Goal: Information Seeking & Learning: Learn about a topic

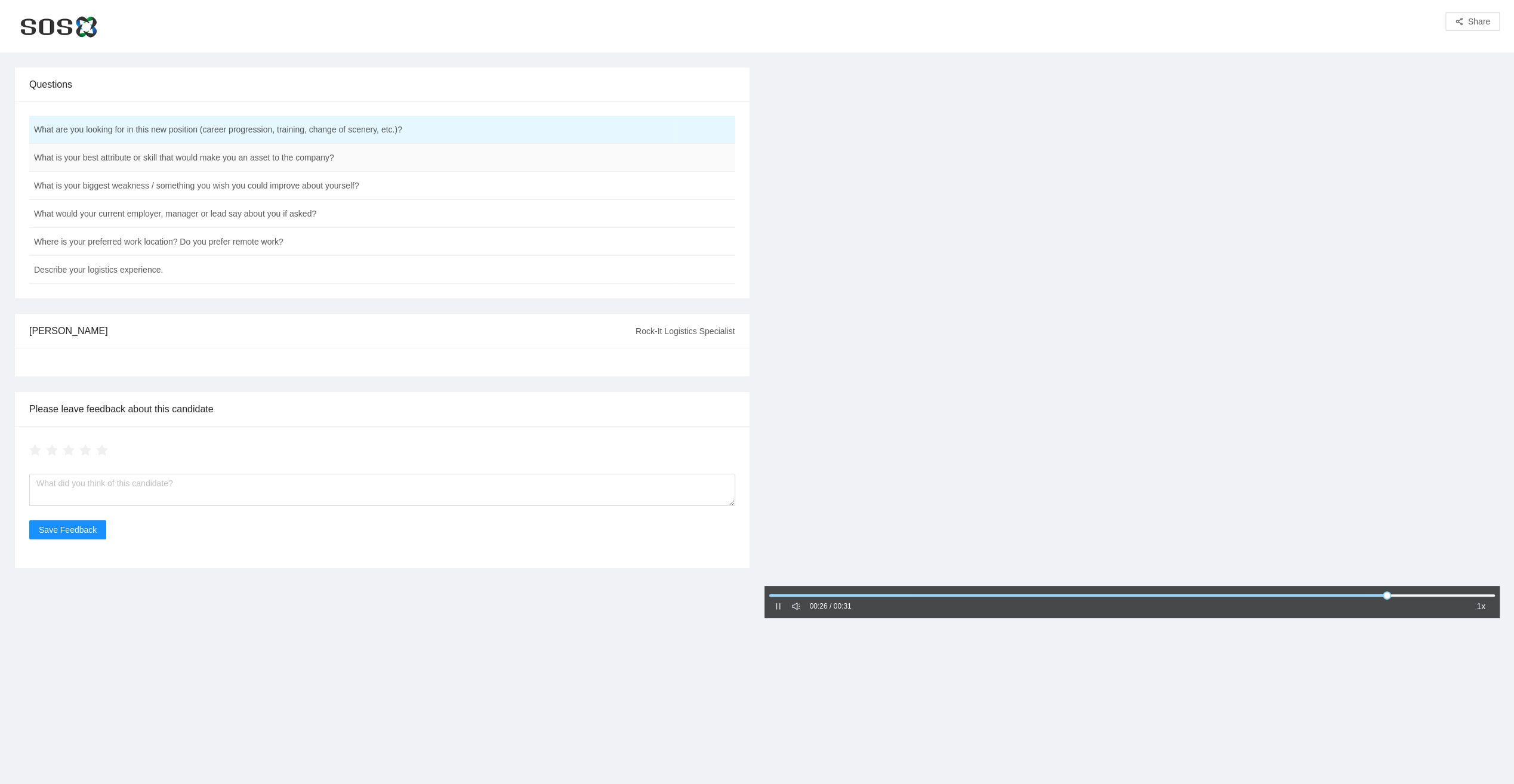
click at [178, 159] on td "What is your best attribute or skill that would make you an asset to the compan…" at bounding box center [353, 158] width 646 height 28
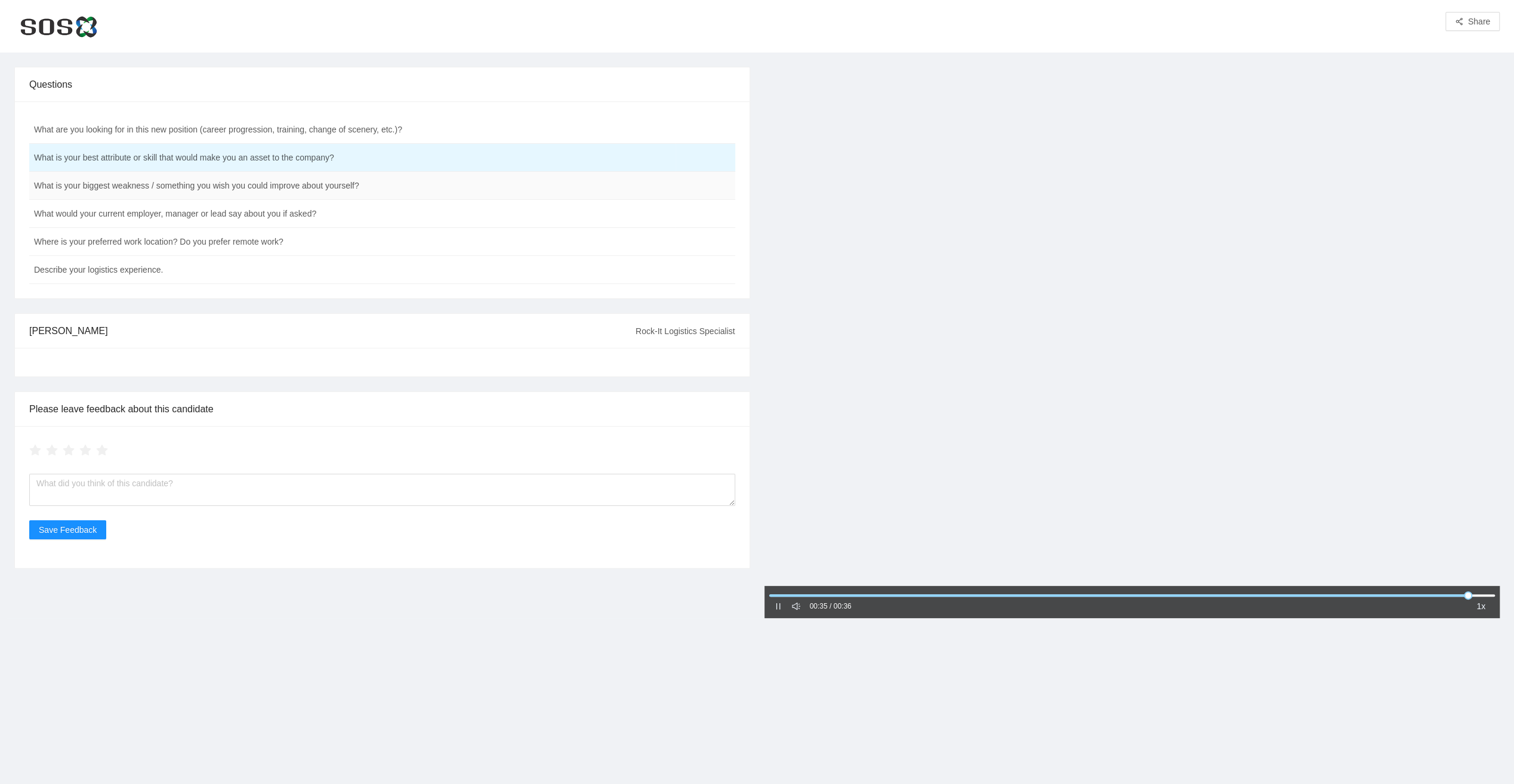
click at [195, 185] on td "What is your biggest weakness / something you wish you could improve about your…" at bounding box center [353, 186] width 646 height 28
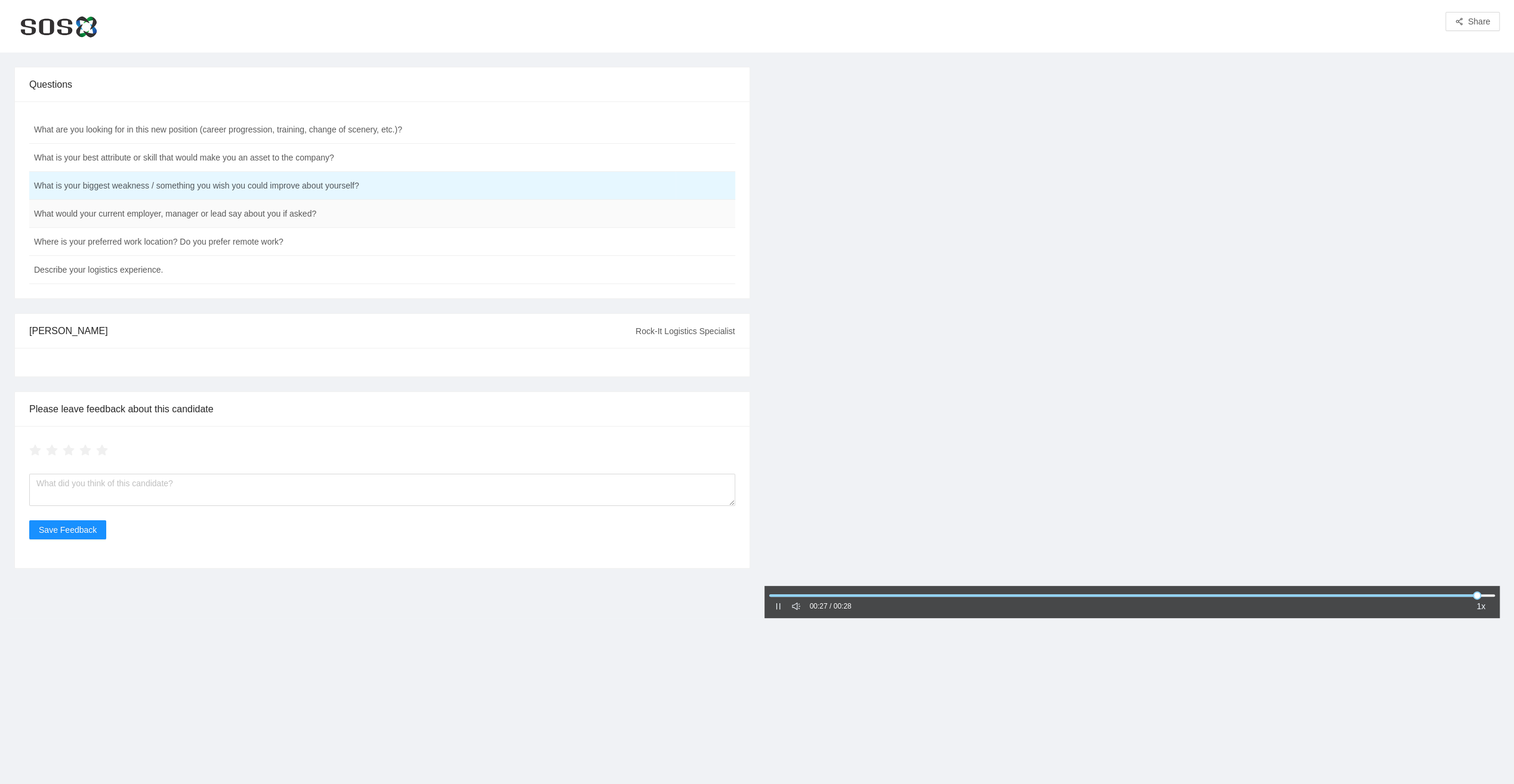
click at [192, 216] on td "What would your current employer, manager or lead say about you if asked?" at bounding box center [353, 214] width 646 height 28
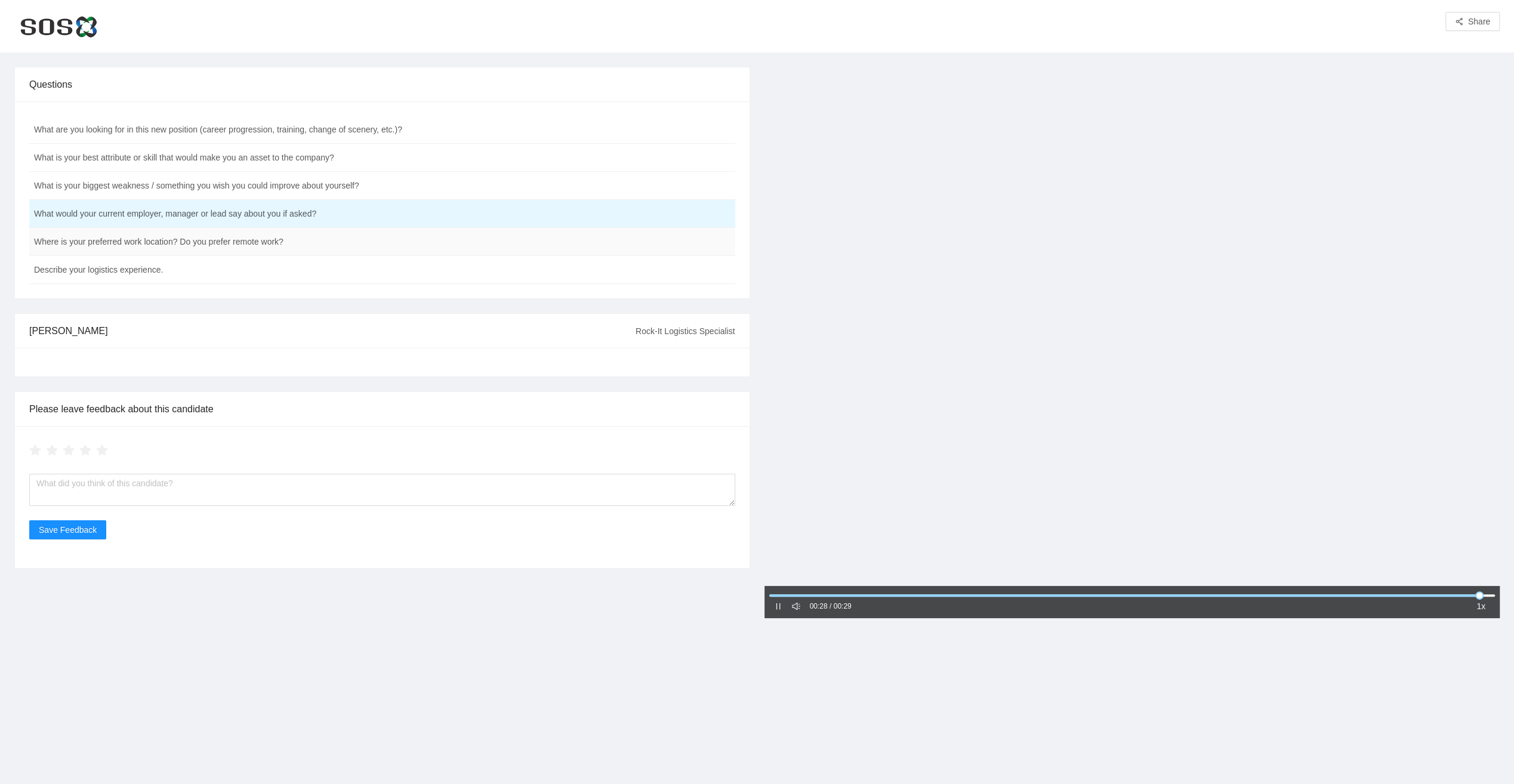
click at [220, 244] on td "Where is your preferred work location? Do you prefer remote work?" at bounding box center [353, 242] width 646 height 28
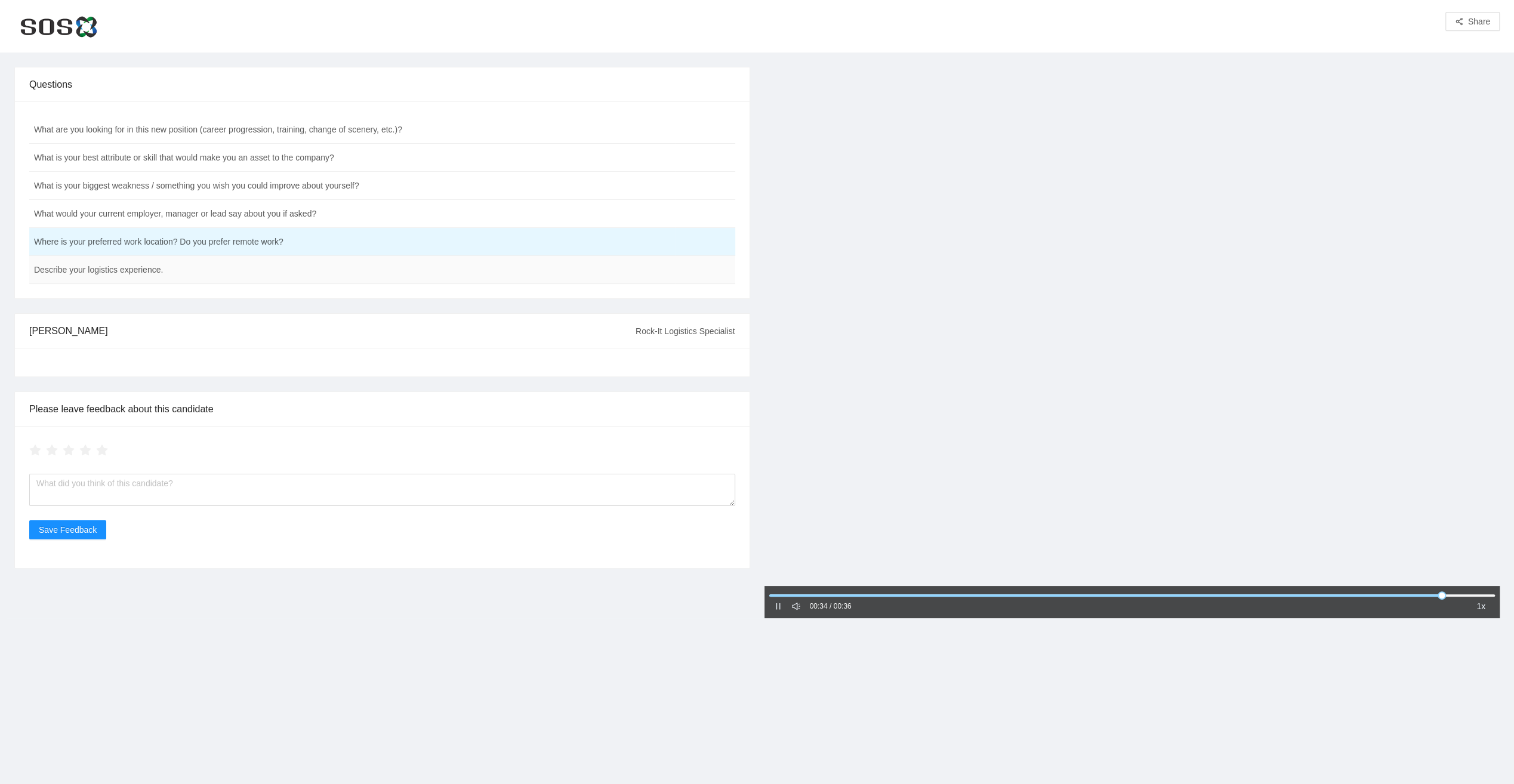
click at [162, 274] on td "Describe your logistics experience." at bounding box center [353, 270] width 646 height 28
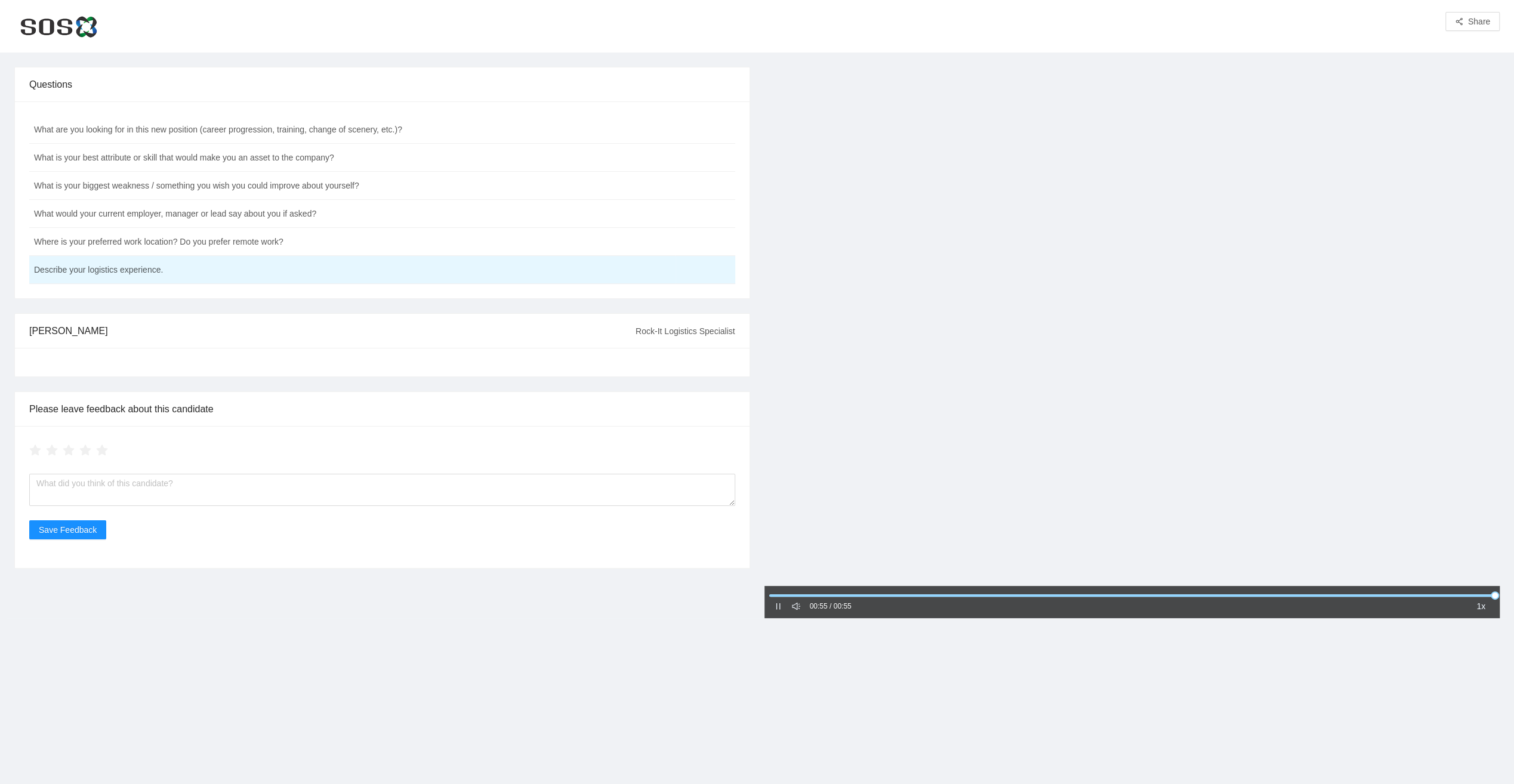
click at [780, 608] on icon "pause" at bounding box center [778, 606] width 9 height 9
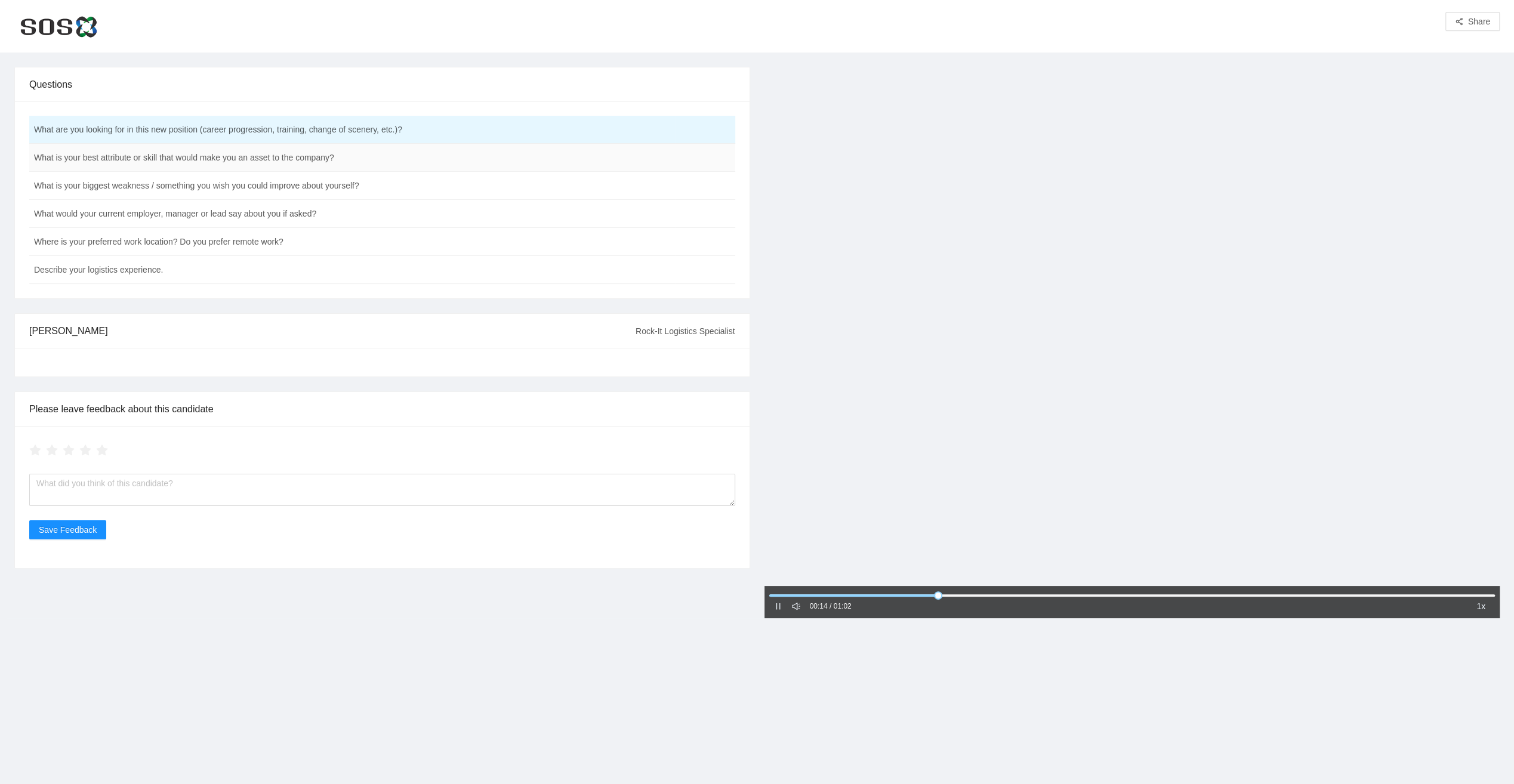
click at [123, 160] on td "What is your best attribute or skill that would make you an asset to the compan…" at bounding box center [353, 158] width 646 height 28
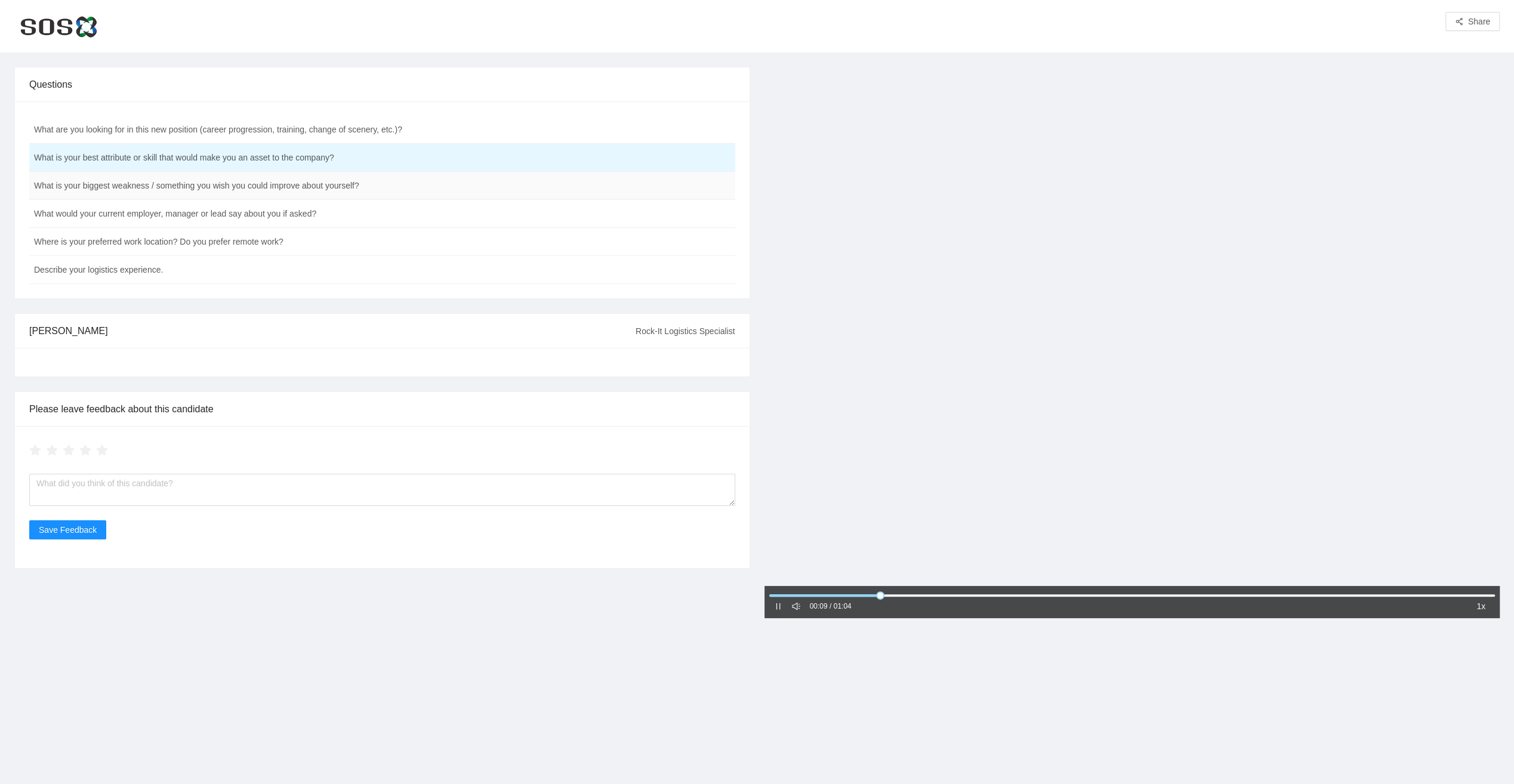
click at [126, 186] on td "What is your biggest weakness / something you wish you could improve about your…" at bounding box center [353, 186] width 646 height 28
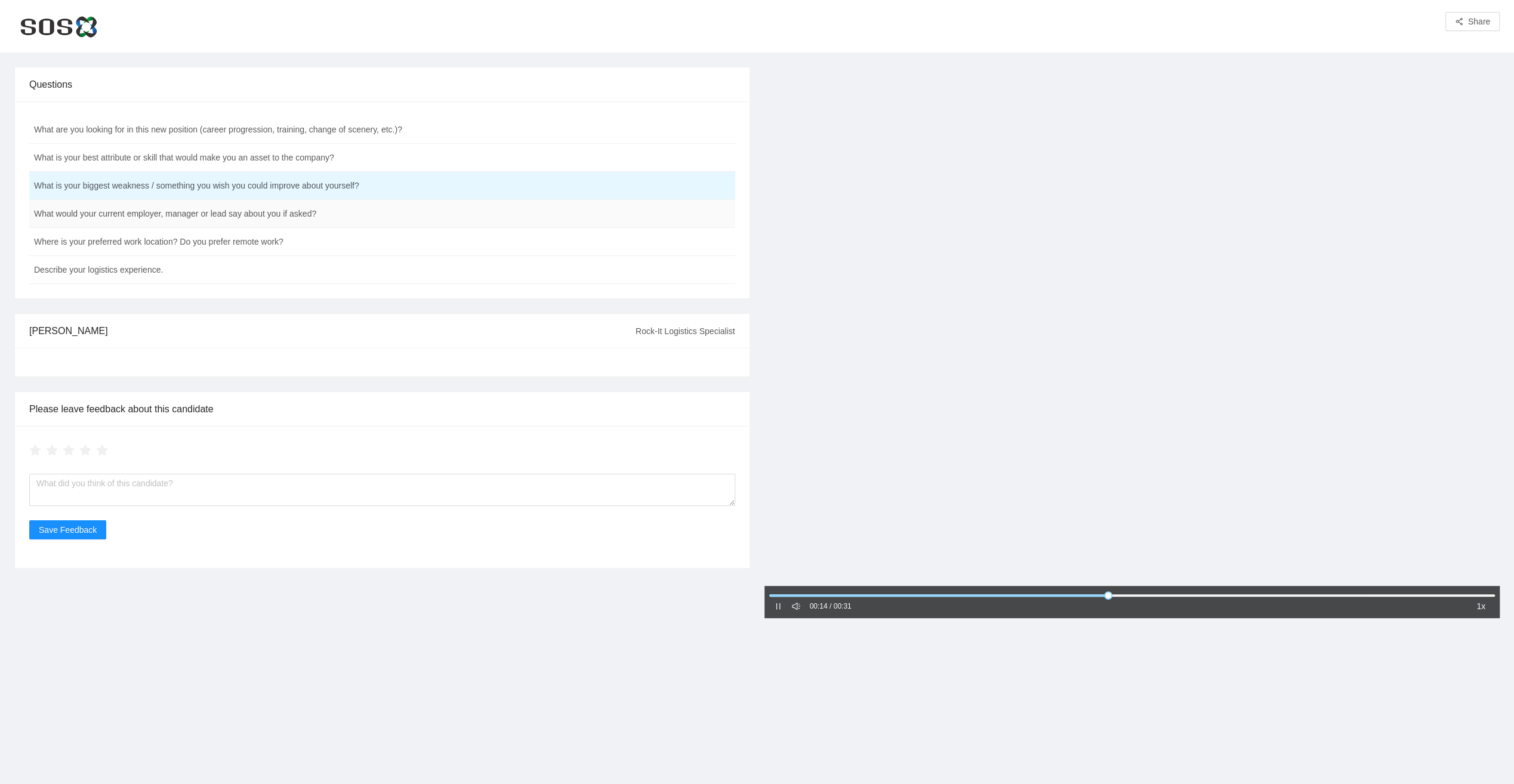
click at [178, 215] on td "What would your current employer, manager or lead say about you if asked?" at bounding box center [353, 214] width 646 height 28
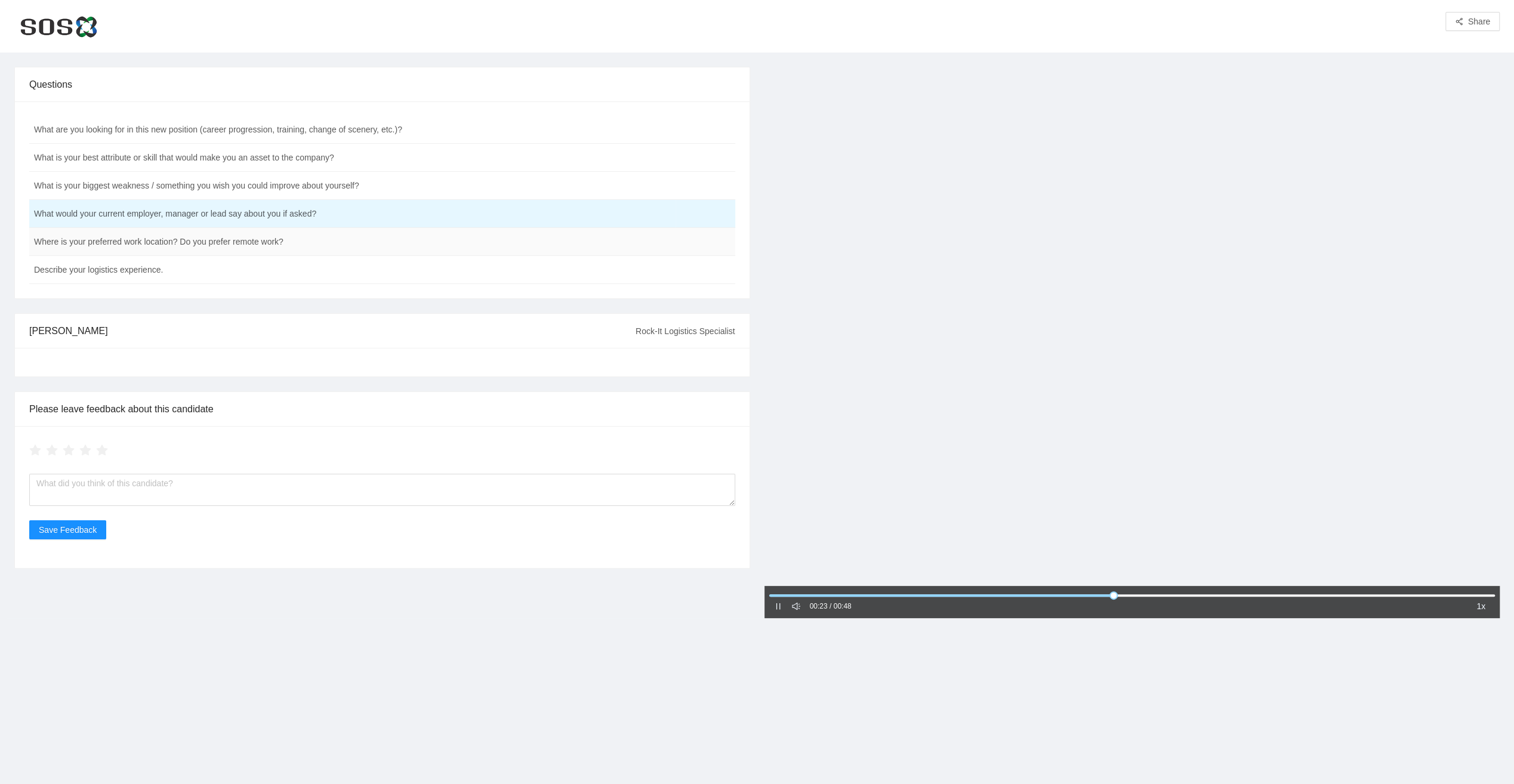
click at [175, 238] on td "Where is your preferred work location? Do you prefer remote work?" at bounding box center [353, 242] width 646 height 28
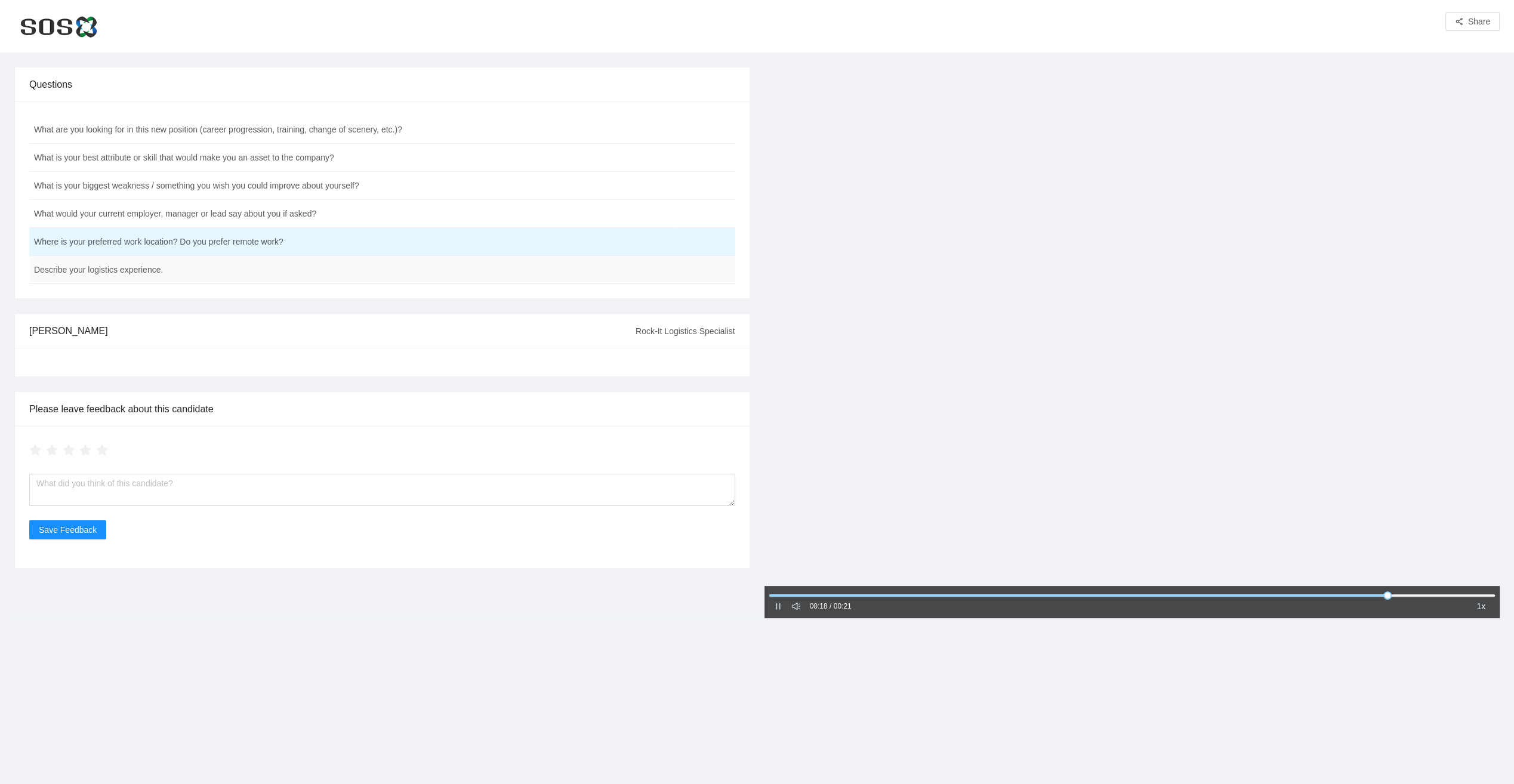
click at [111, 266] on td "Describe your logistics experience." at bounding box center [353, 270] width 646 height 28
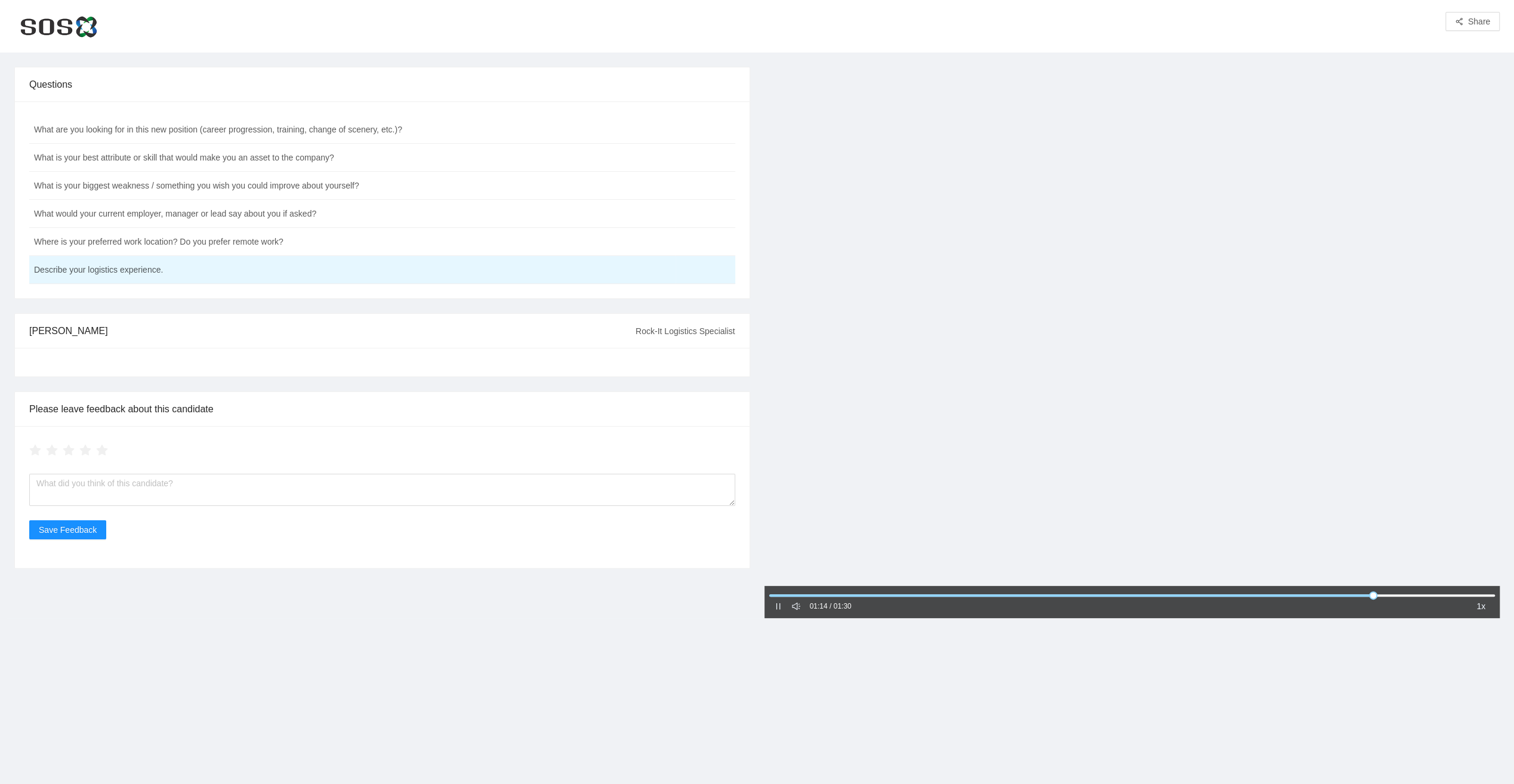
click at [780, 606] on icon "pause" at bounding box center [778, 606] width 9 height 9
